Goal: Task Accomplishment & Management: Use online tool/utility

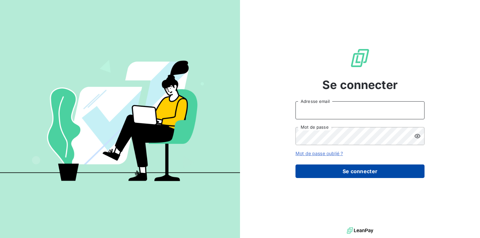
type input "[EMAIL_ADDRESS][DOMAIN_NAME]"
click at [361, 169] on button "Se connecter" at bounding box center [360, 172] width 129 height 14
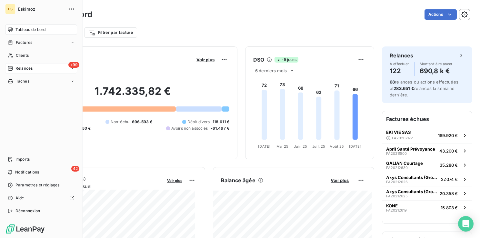
click at [26, 69] on span "Relances" at bounding box center [23, 68] width 17 height 6
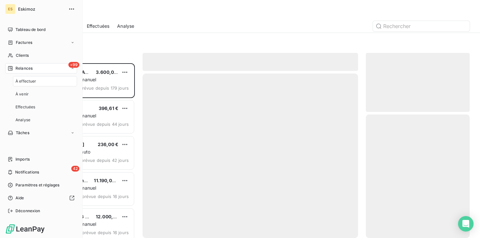
scroll to position [170, 99]
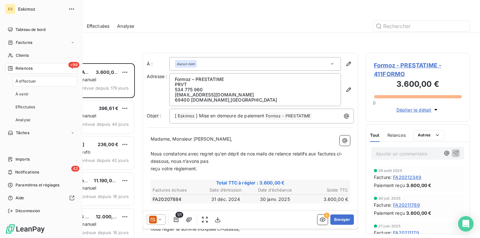
click at [43, 70] on div "+99 Relances" at bounding box center [41, 68] width 72 height 10
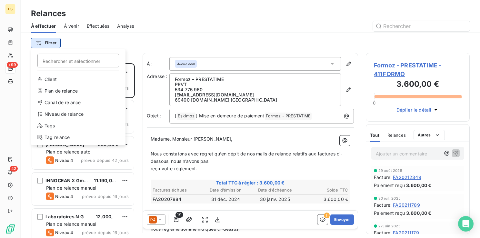
click at [48, 46] on html "ES +99 42 Relances À effectuer À venir Effectuées Analyse Filtrer Rechercher et…" at bounding box center [240, 119] width 480 height 238
click at [61, 112] on div "Niveau de relance" at bounding box center [78, 114] width 89 height 10
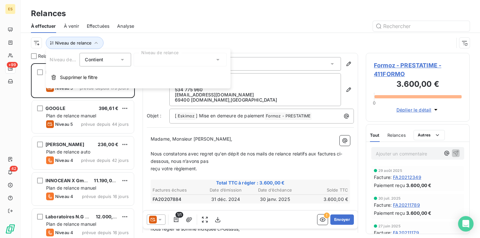
click at [186, 60] on div at bounding box center [180, 60] width 93 height 14
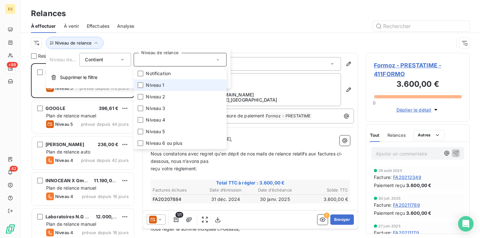
click at [156, 85] on span "Niveau 1" at bounding box center [155, 85] width 18 height 6
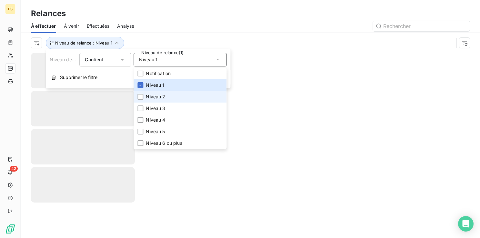
click at [146, 97] on span "Niveau 2" at bounding box center [155, 97] width 19 height 6
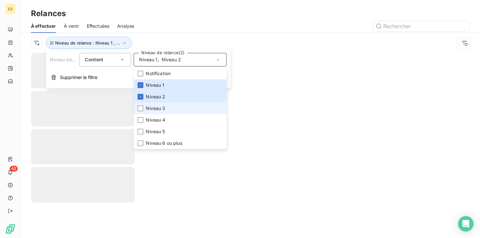
click at [144, 108] on li "Niveau 3" at bounding box center [180, 109] width 93 height 12
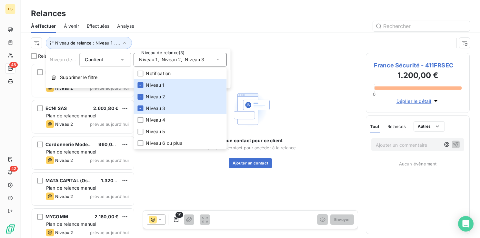
scroll to position [170, 99]
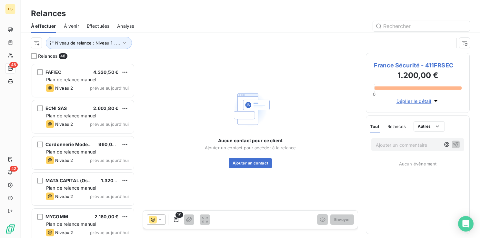
click at [257, 17] on div "Relances" at bounding box center [250, 14] width 459 height 12
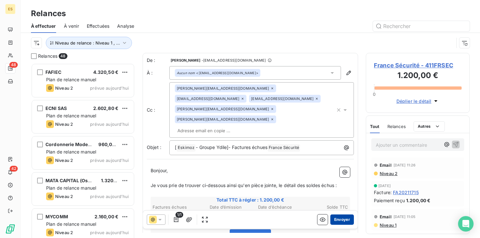
click at [335, 223] on button "Envoyer" at bounding box center [342, 220] width 24 height 10
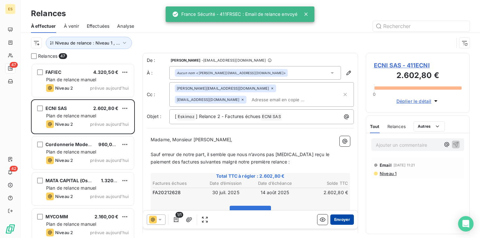
click at [339, 220] on button "Envoyer" at bounding box center [342, 220] width 24 height 10
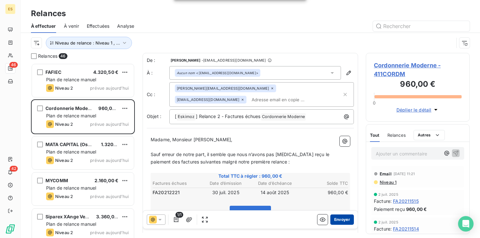
click at [339, 216] on button "Envoyer" at bounding box center [342, 220] width 24 height 10
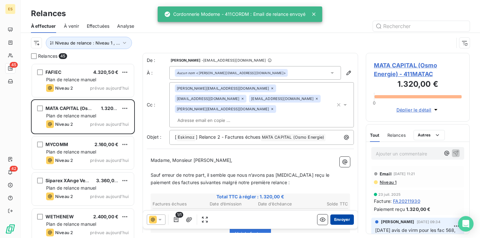
click at [334, 220] on button "Envoyer" at bounding box center [342, 220] width 24 height 10
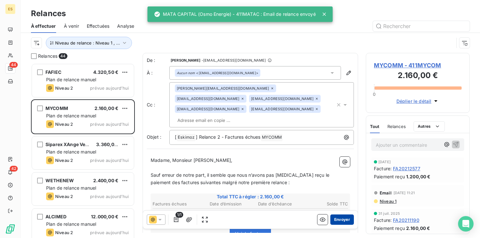
click at [336, 219] on button "Envoyer" at bounding box center [342, 220] width 24 height 10
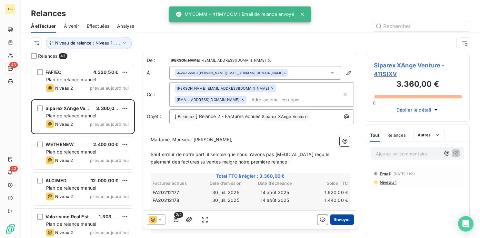
click at [337, 220] on button "Envoyer" at bounding box center [342, 220] width 24 height 10
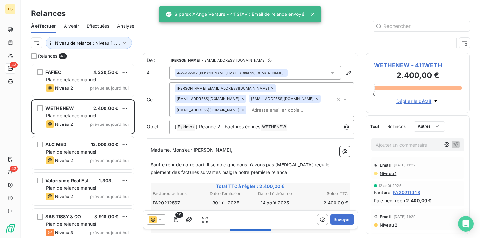
click at [337, 220] on button "Envoyer" at bounding box center [342, 220] width 24 height 10
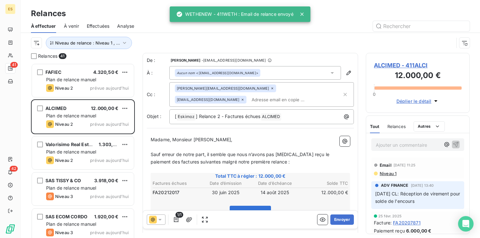
click at [337, 220] on button "Envoyer" at bounding box center [342, 220] width 24 height 10
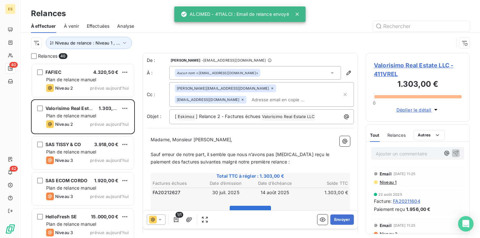
click at [337, 220] on button "Envoyer" at bounding box center [342, 220] width 24 height 10
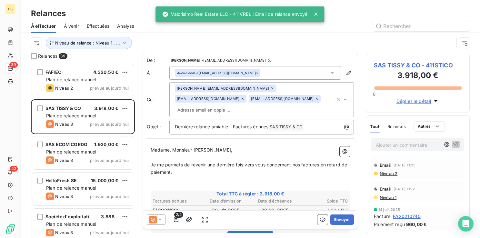
click at [337, 220] on button "Envoyer" at bounding box center [342, 220] width 24 height 10
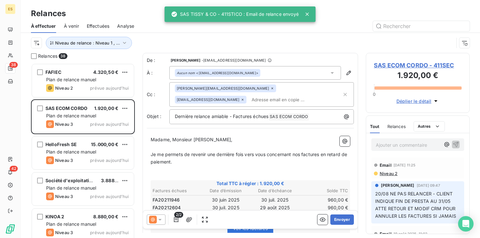
click at [337, 220] on button "Envoyer" at bounding box center [342, 220] width 24 height 10
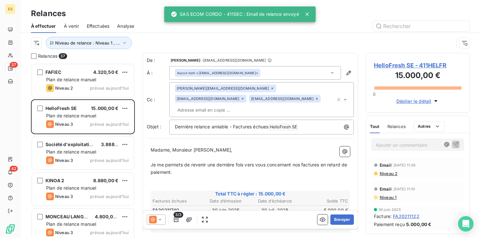
click at [337, 220] on button "Envoyer" at bounding box center [342, 220] width 24 height 10
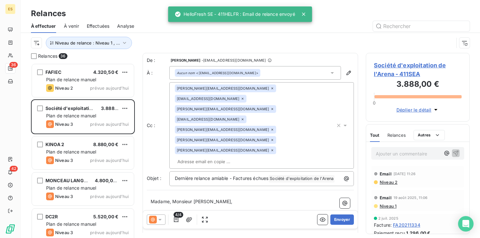
click at [337, 220] on button "Envoyer" at bounding box center [342, 220] width 24 height 10
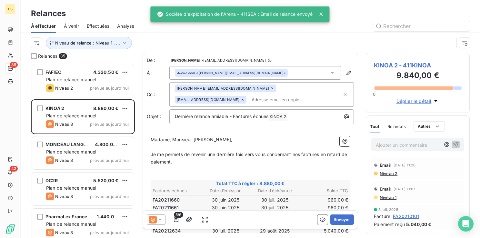
click at [337, 220] on button "Envoyer" at bounding box center [342, 220] width 24 height 10
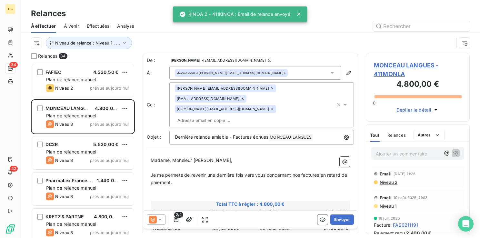
click at [337, 220] on button "Envoyer" at bounding box center [342, 220] width 24 height 10
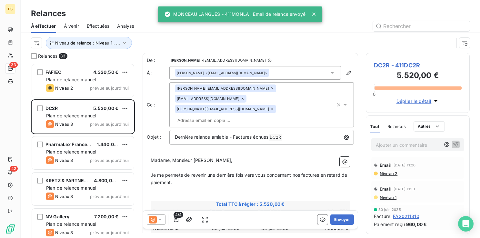
click at [337, 220] on button "Envoyer" at bounding box center [342, 220] width 24 height 10
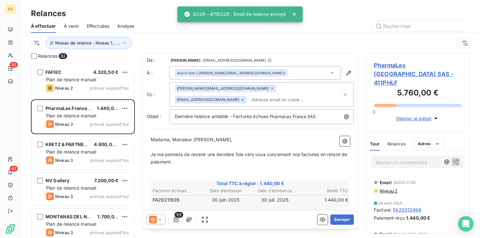
click at [337, 220] on button "Envoyer" at bounding box center [342, 220] width 24 height 10
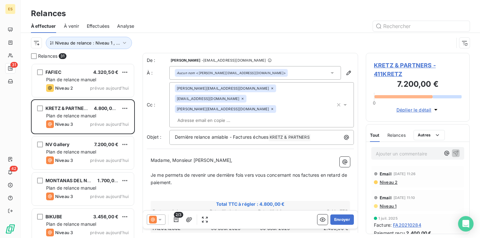
click at [337, 220] on button "Envoyer" at bounding box center [342, 220] width 24 height 10
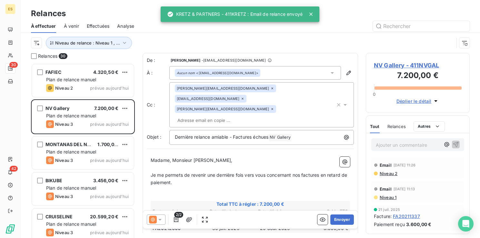
click at [337, 220] on button "Envoyer" at bounding box center [342, 220] width 24 height 10
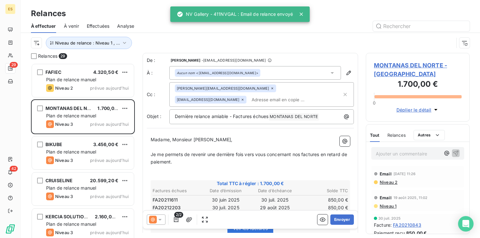
click at [337, 220] on button "Envoyer" at bounding box center [342, 220] width 24 height 10
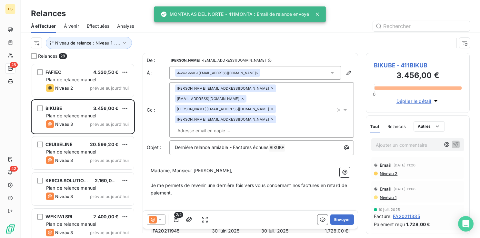
click at [337, 220] on button "Envoyer" at bounding box center [342, 220] width 24 height 10
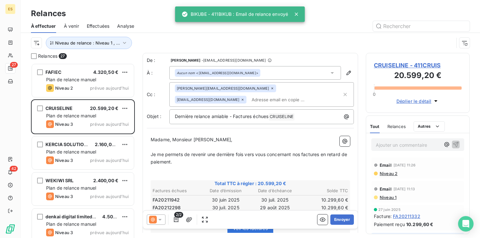
click at [337, 220] on button "Envoyer" at bounding box center [342, 220] width 24 height 10
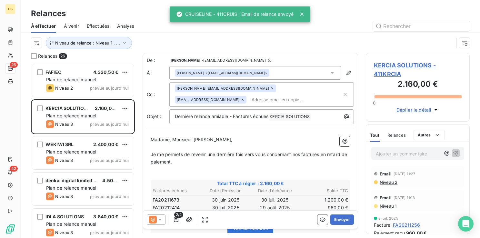
click at [337, 220] on button "Envoyer" at bounding box center [342, 220] width 24 height 10
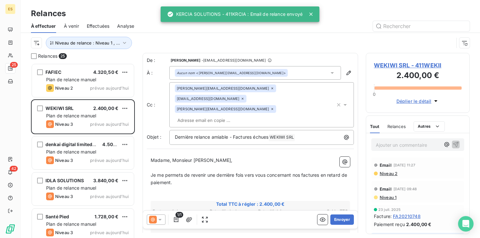
click at [337, 220] on button "Envoyer" at bounding box center [342, 220] width 24 height 10
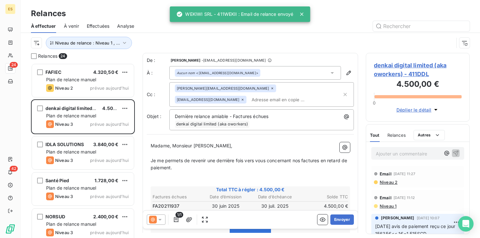
click at [337, 220] on button "Envoyer" at bounding box center [342, 220] width 24 height 10
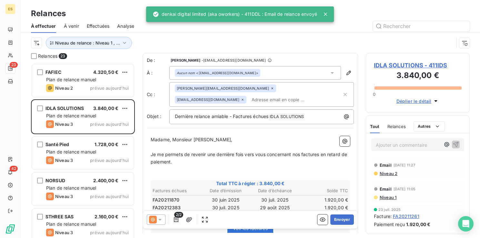
click at [337, 220] on button "Envoyer" at bounding box center [342, 220] width 24 height 10
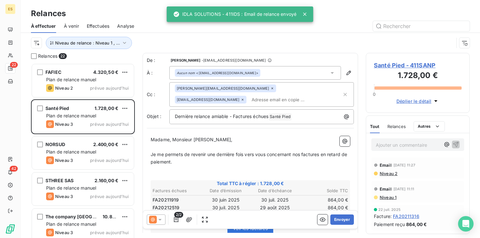
click at [337, 220] on button "Envoyer" at bounding box center [342, 220] width 24 height 10
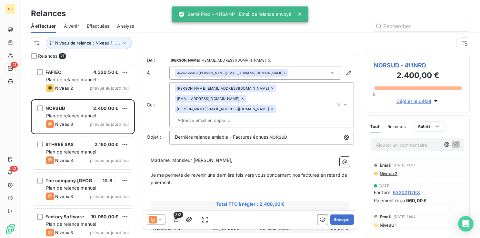
click at [337, 220] on button "Envoyer" at bounding box center [342, 220] width 24 height 10
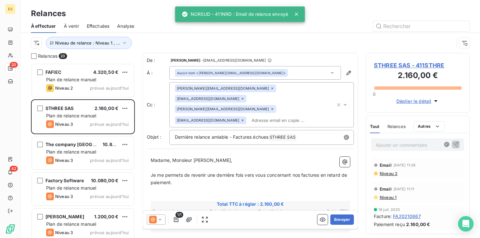
click at [337, 220] on button "Envoyer" at bounding box center [342, 220] width 24 height 10
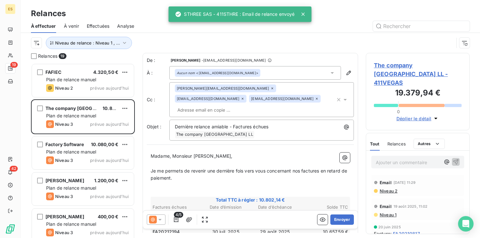
click at [337, 220] on button "Envoyer" at bounding box center [342, 220] width 24 height 10
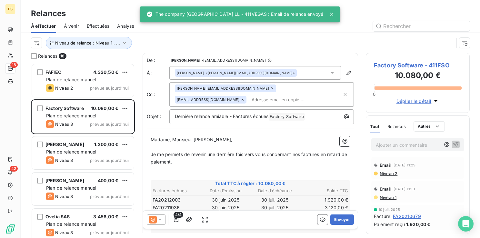
click at [337, 220] on button "Envoyer" at bounding box center [342, 220] width 24 height 10
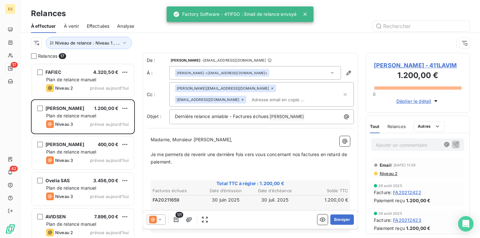
click at [337, 220] on button "Envoyer" at bounding box center [342, 220] width 24 height 10
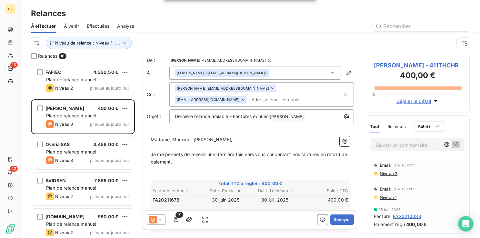
click at [337, 220] on button "Envoyer" at bounding box center [342, 220] width 24 height 10
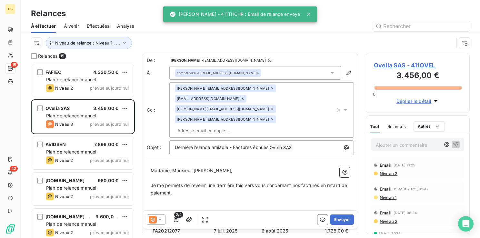
click at [337, 220] on button "Envoyer" at bounding box center [342, 220] width 24 height 10
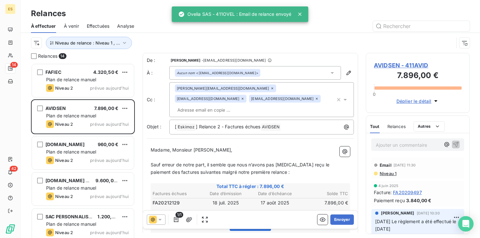
click at [337, 220] on button "Envoyer" at bounding box center [342, 220] width 24 height 10
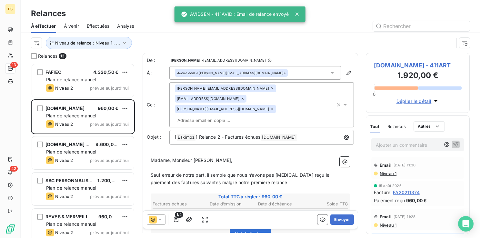
click at [337, 220] on button "Envoyer" at bounding box center [342, 220] width 24 height 10
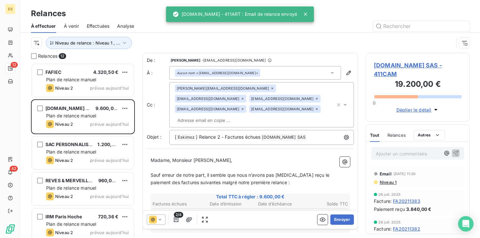
click at [337, 220] on button "Envoyer" at bounding box center [342, 220] width 24 height 10
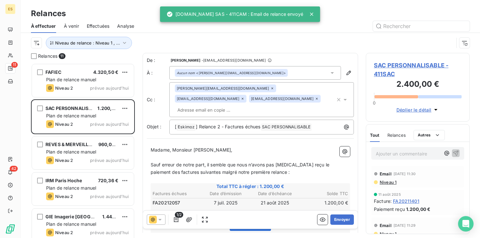
click at [337, 220] on button "Envoyer" at bounding box center [342, 220] width 24 height 10
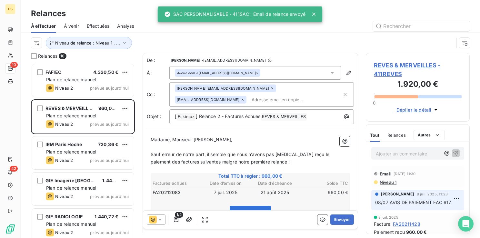
click at [337, 220] on button "Envoyer" at bounding box center [342, 220] width 24 height 10
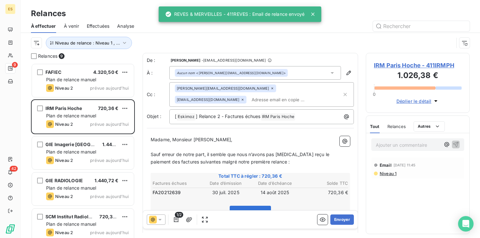
click at [337, 220] on button "Envoyer" at bounding box center [342, 220] width 24 height 10
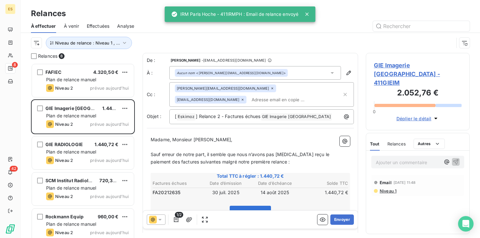
click at [337, 220] on button "Envoyer" at bounding box center [342, 220] width 24 height 10
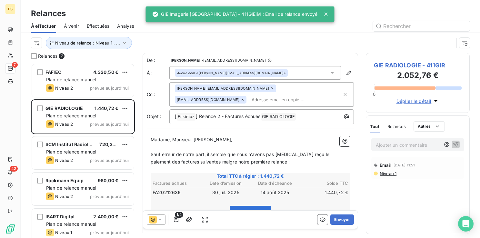
click at [337, 220] on button "Envoyer" at bounding box center [342, 220] width 24 height 10
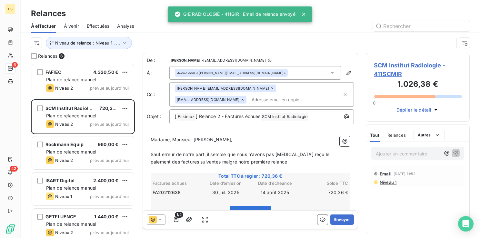
click at [337, 220] on button "Envoyer" at bounding box center [342, 220] width 24 height 10
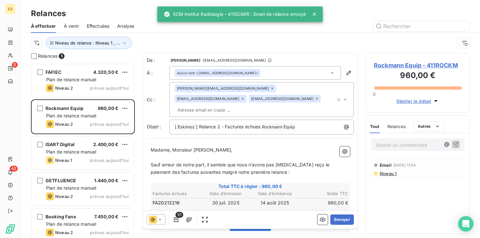
click at [337, 220] on button "Envoyer" at bounding box center [342, 220] width 24 height 10
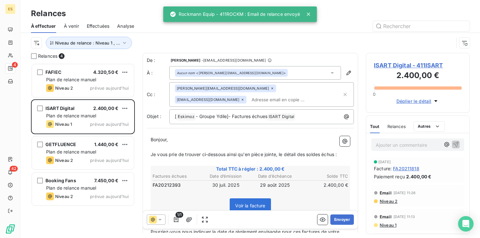
click at [337, 220] on button "Envoyer" at bounding box center [342, 220] width 24 height 10
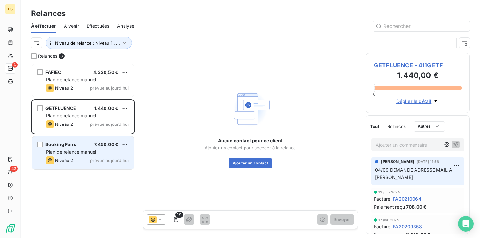
click at [85, 151] on span "Plan de relance manuel" at bounding box center [71, 151] width 50 height 5
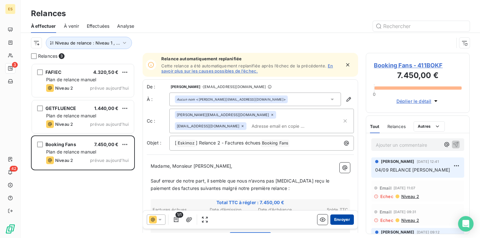
click at [333, 222] on button "Envoyer" at bounding box center [342, 220] width 24 height 10
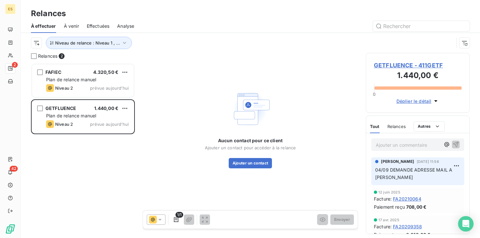
click at [429, 66] on span "GETFLUENCE - 411GETF" at bounding box center [418, 65] width 88 height 9
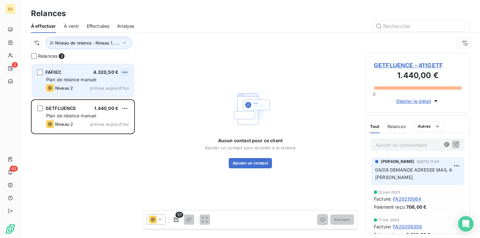
click at [127, 69] on html "ES 2 42 Relances À effectuer À venir Effectuées Analyse Niveau de relance : Niv…" at bounding box center [240, 119] width 480 height 238
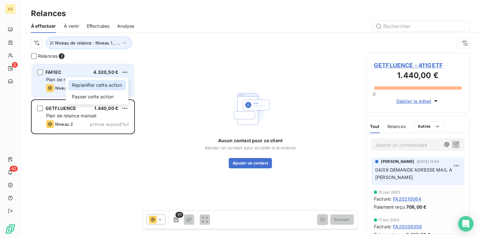
click at [108, 85] on div "Replanifier cette action" at bounding box center [97, 85] width 58 height 10
select select "8"
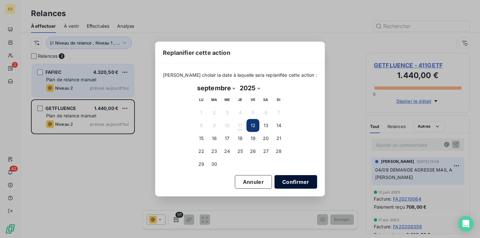
click at [280, 183] on button "Confirmer" at bounding box center [296, 182] width 43 height 14
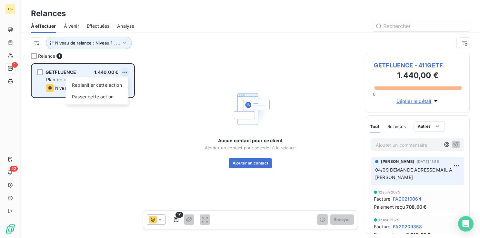
click at [125, 71] on html "ES 1 42 Relances À effectuer À venir Effectuées Analyse Niveau de relance : Niv…" at bounding box center [240, 119] width 480 height 238
click at [109, 87] on div "Replanifier cette action" at bounding box center [97, 85] width 58 height 10
select select "8"
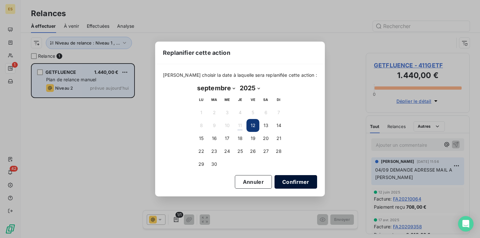
click at [288, 184] on button "Confirmer" at bounding box center [296, 182] width 43 height 14
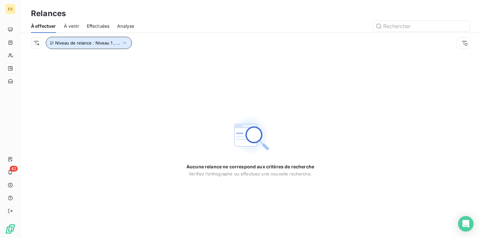
click at [124, 43] on icon "button" at bounding box center [124, 43] width 6 height 6
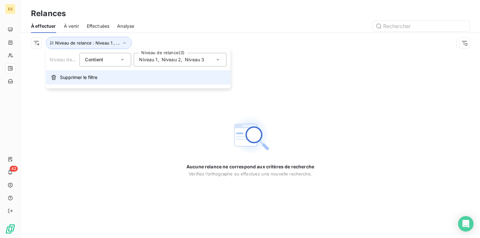
click at [89, 76] on span "Supprimer le filtre" at bounding box center [78, 77] width 37 height 6
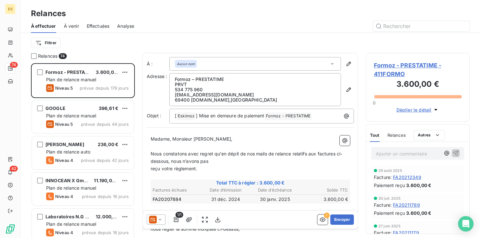
scroll to position [170, 99]
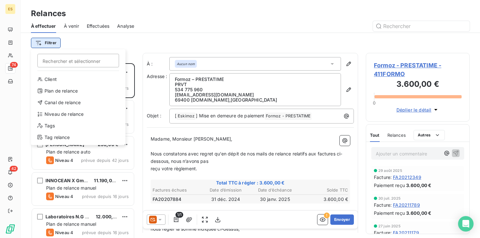
click at [49, 40] on html "ES 74 42 Relances À effectuer À venir Effectuées Analyse Filtrer Rechercher et …" at bounding box center [240, 119] width 480 height 238
click at [72, 115] on div "Niveau de relance" at bounding box center [78, 114] width 89 height 10
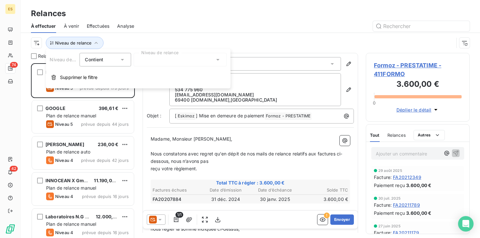
click at [166, 61] on div at bounding box center [180, 60] width 93 height 14
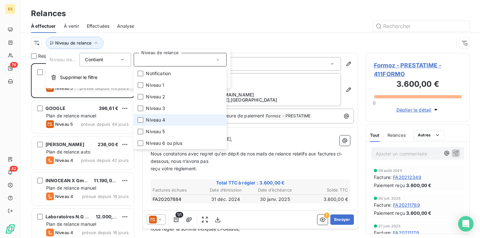
click at [150, 122] on span "Niveau 4" at bounding box center [155, 120] width 19 height 6
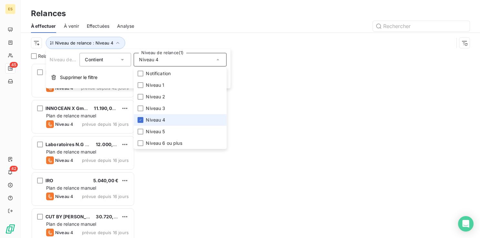
scroll to position [170, 99]
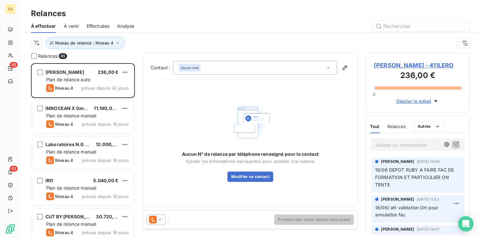
click at [251, 17] on div "Relances" at bounding box center [250, 14] width 459 height 12
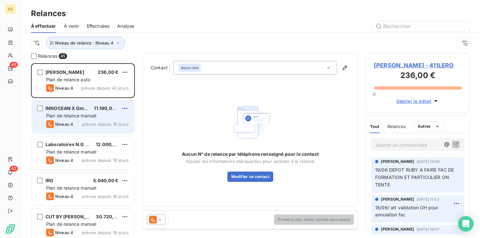
click at [53, 116] on span "Plan de relance manuel" at bounding box center [71, 115] width 50 height 5
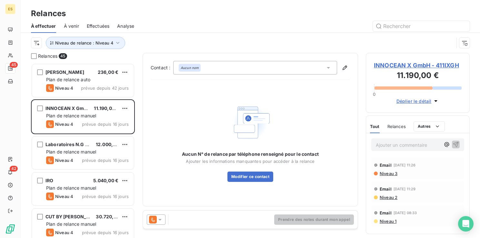
click at [438, 65] on span "INNOCEAN X GmbH - 411IXGH" at bounding box center [418, 65] width 88 height 9
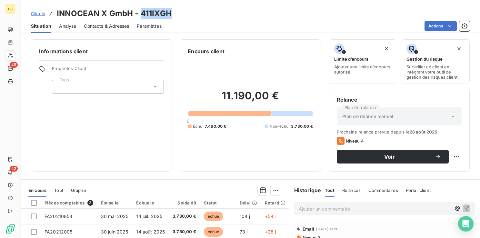
drag, startPoint x: 140, startPoint y: 14, endPoint x: 169, endPoint y: 13, distance: 28.7
click at [169, 13] on h3 "INNOCEAN X GmbH - 411IXGH" at bounding box center [114, 14] width 115 height 12
copy h3 "411IXGH"
